Goal: Task Accomplishment & Management: Complete application form

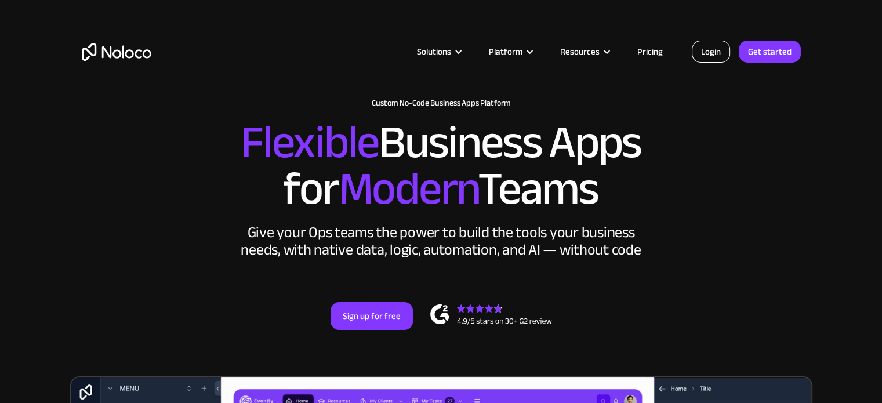
click at [708, 60] on link "Login" at bounding box center [711, 52] width 38 height 22
click at [771, 48] on link "Get started" at bounding box center [770, 52] width 62 height 22
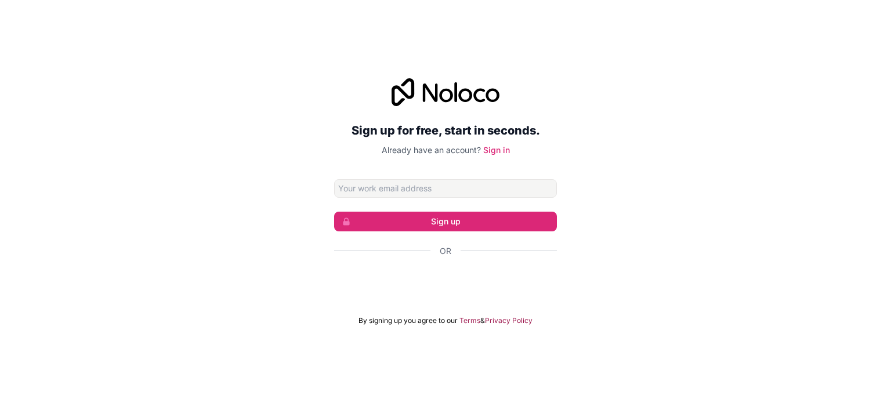
click at [519, 182] on input "Email address" at bounding box center [445, 188] width 223 height 19
type input "mahmoud.albaba@cls.health"
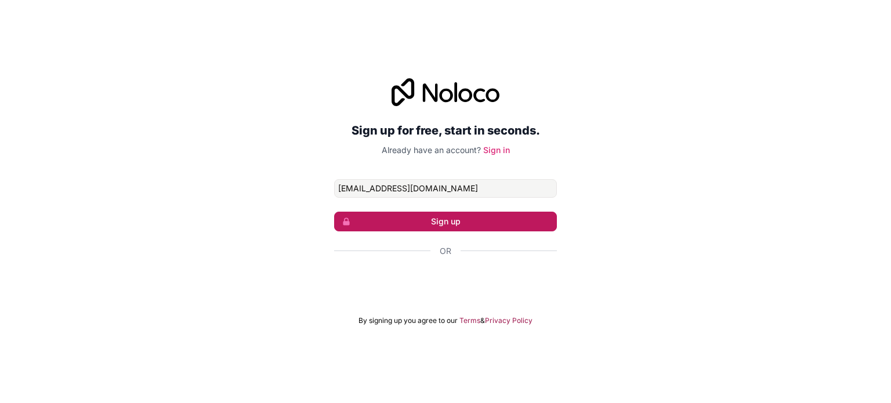
click at [472, 226] on button "Sign up" at bounding box center [445, 222] width 223 height 20
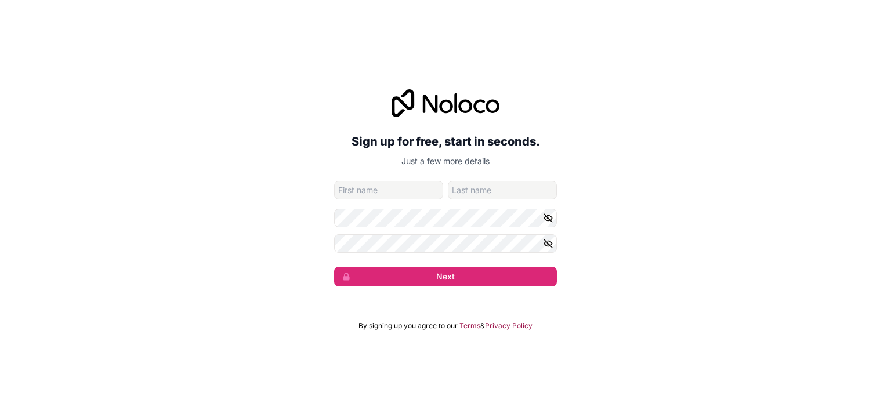
click at [406, 191] on input "given-name" at bounding box center [388, 190] width 109 height 19
